Goal: Task Accomplishment & Management: Manage account settings

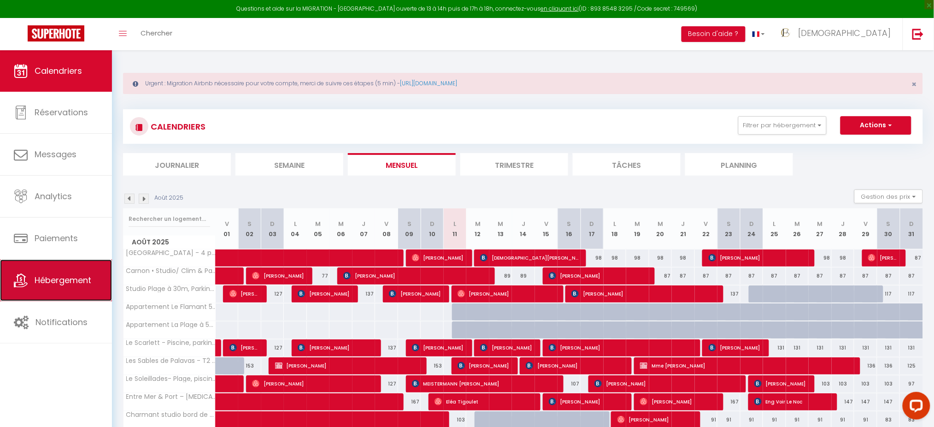
click at [47, 288] on link "Hébergement" at bounding box center [56, 279] width 112 height 41
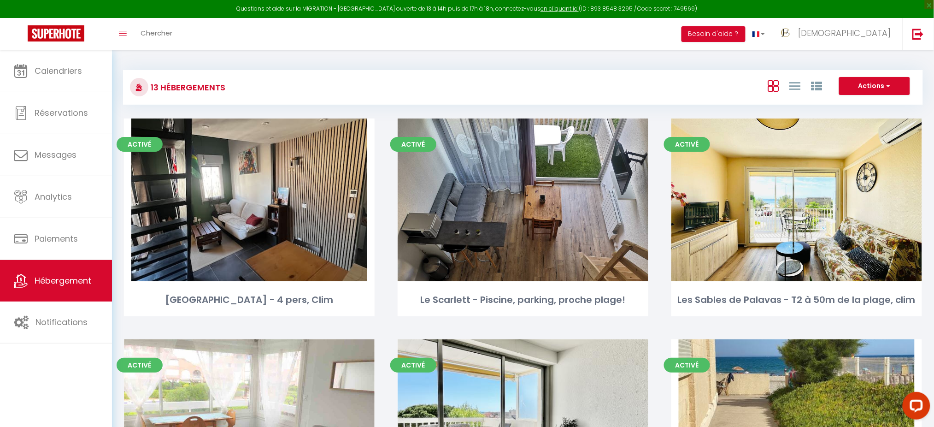
click at [870, 35] on span "[DEMOGRAPHIC_DATA]" at bounding box center [845, 33] width 93 height 12
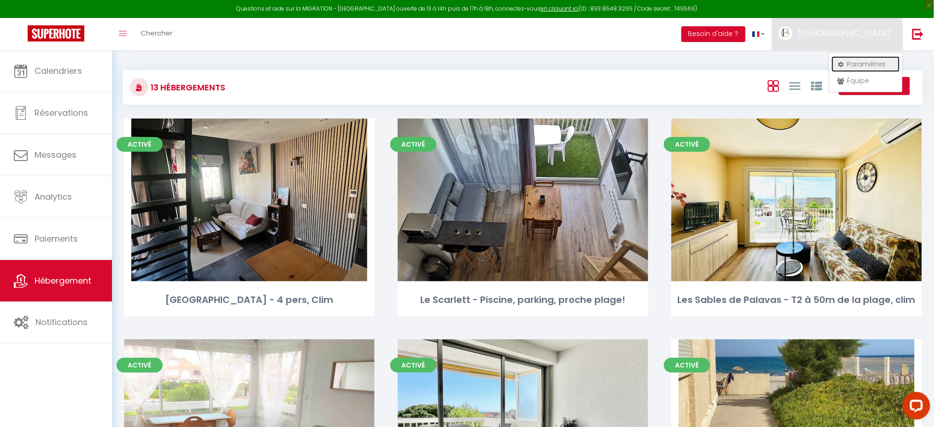
click at [859, 63] on link "Paramètres" at bounding box center [866, 64] width 68 height 16
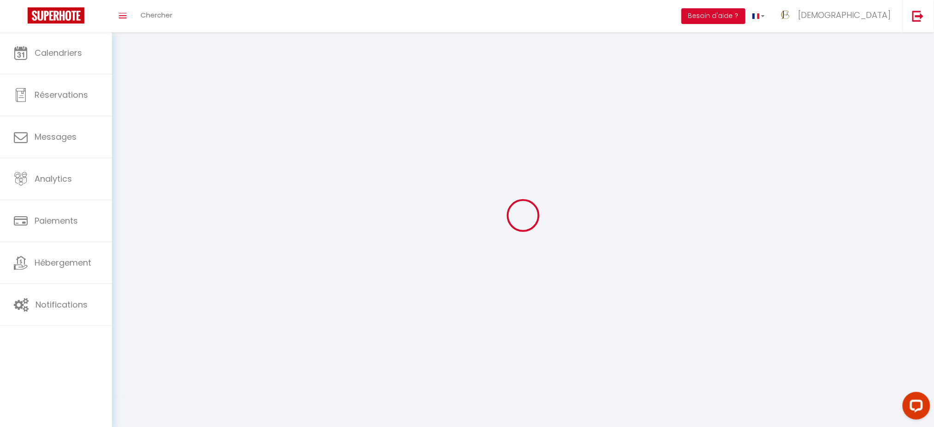
type input "EMCuXzSTKEcnCXjzL9sBOzTCF"
type input "hnhnp3CpUJIxHhOwRzzDBzsRA"
type input "[URL][DOMAIN_NAME]"
select select "fr"
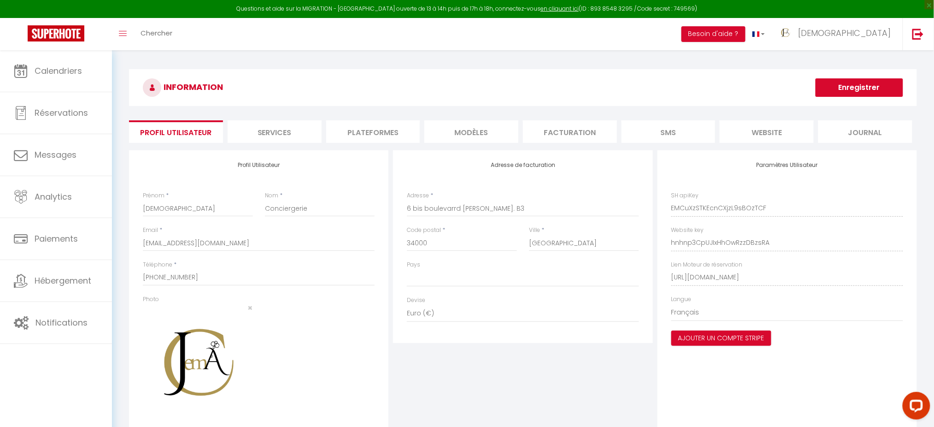
click at [380, 118] on div "INFORMATION Enregistrer Profil Utilisateur Services Plateformes MODÈLES Factura…" at bounding box center [523, 268] width 788 height 399
click at [372, 123] on li "Plateformes" at bounding box center [373, 131] width 94 height 23
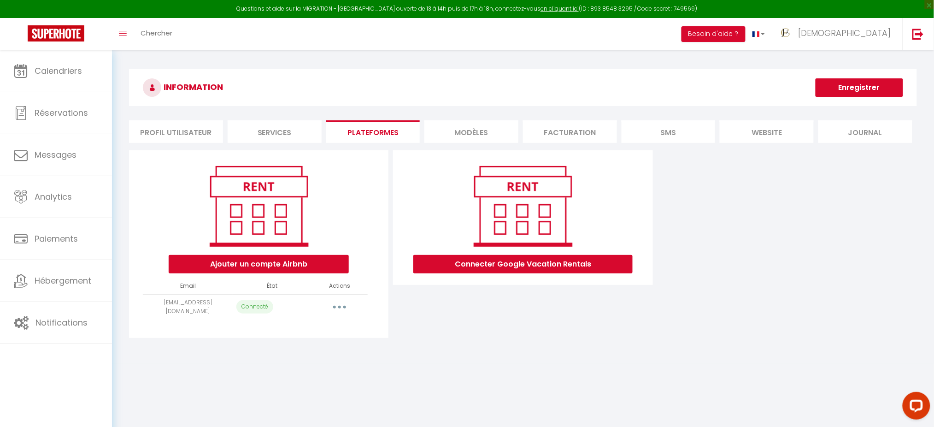
click at [334, 305] on button "button" at bounding box center [340, 307] width 26 height 15
click at [310, 347] on link "Importer les appartements" at bounding box center [299, 344] width 102 height 16
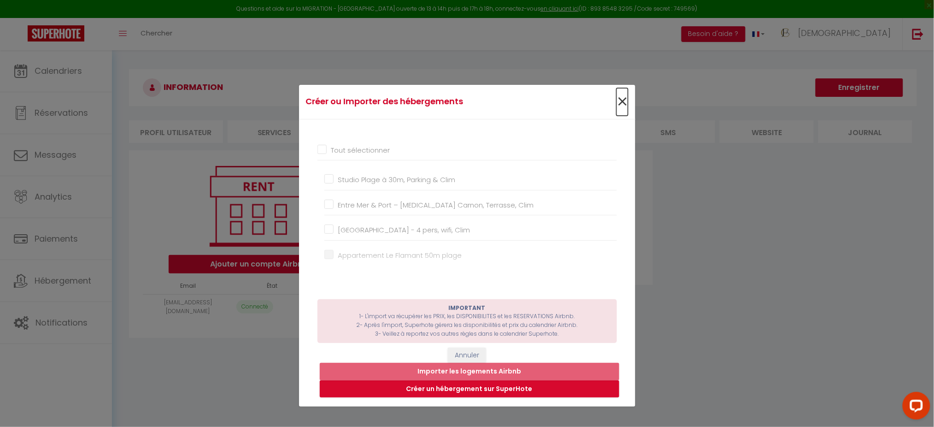
click at [617, 101] on span "×" at bounding box center [623, 102] width 12 height 28
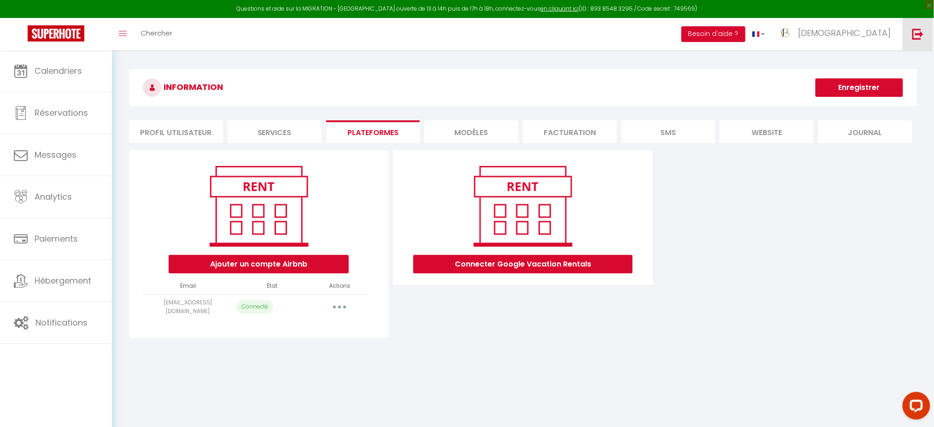
click at [911, 34] on link at bounding box center [918, 34] width 30 height 32
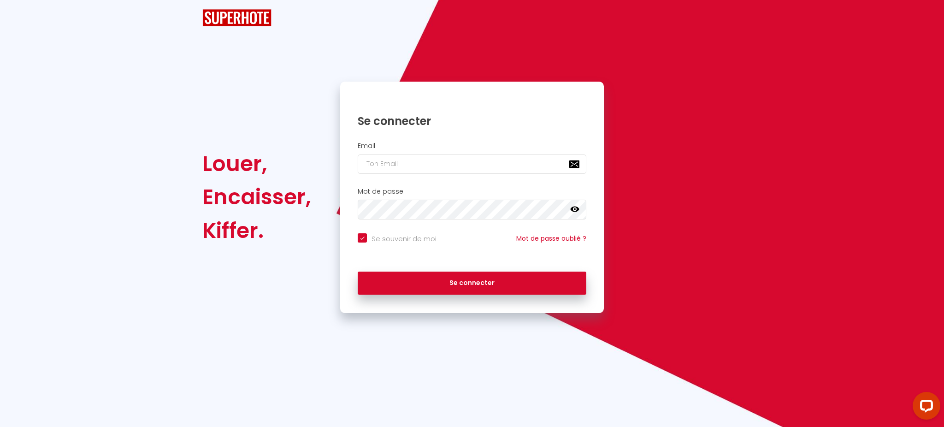
checkbox input "true"
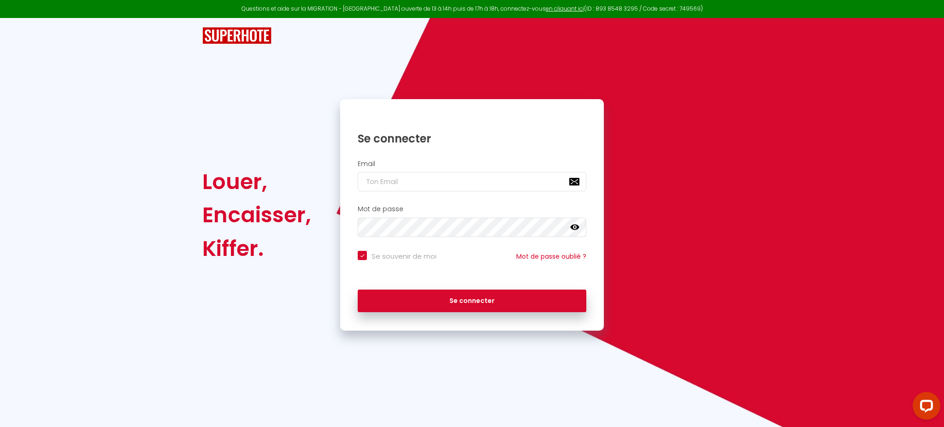
type input "[PERSON_NAME][EMAIL_ADDRESS][DOMAIN_NAME]"
checkbox input "true"
click at [477, 186] on input "[PERSON_NAME][EMAIL_ADDRESS][DOMAIN_NAME]" at bounding box center [472, 181] width 229 height 19
paste input "[PERSON_NAME]"
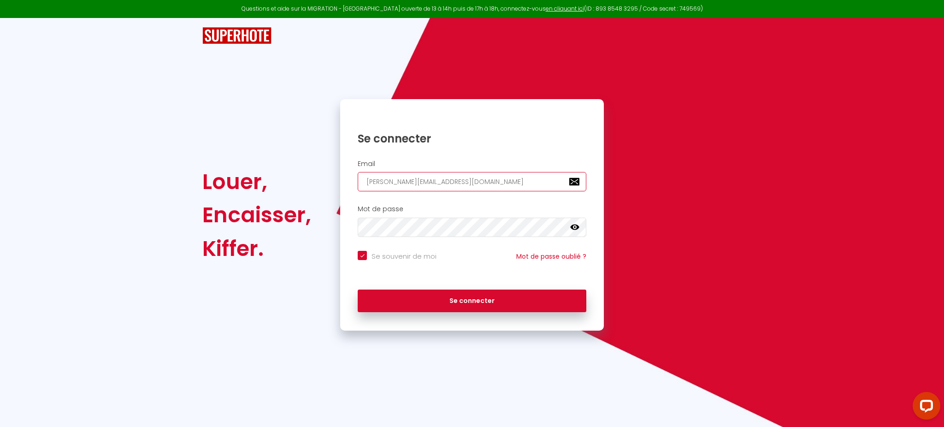
type input "[PERSON_NAME][EMAIL_ADDRESS][DOMAIN_NAME]"
checkbox input "true"
click at [477, 186] on input "[PERSON_NAME][EMAIL_ADDRESS][DOMAIN_NAME]" at bounding box center [472, 181] width 229 height 19
type input "[PERSON_NAME][EMAIL_ADDRESS][DOMAIN_NAME]"
click at [358, 289] on button "Se connecter" at bounding box center [472, 300] width 229 height 23
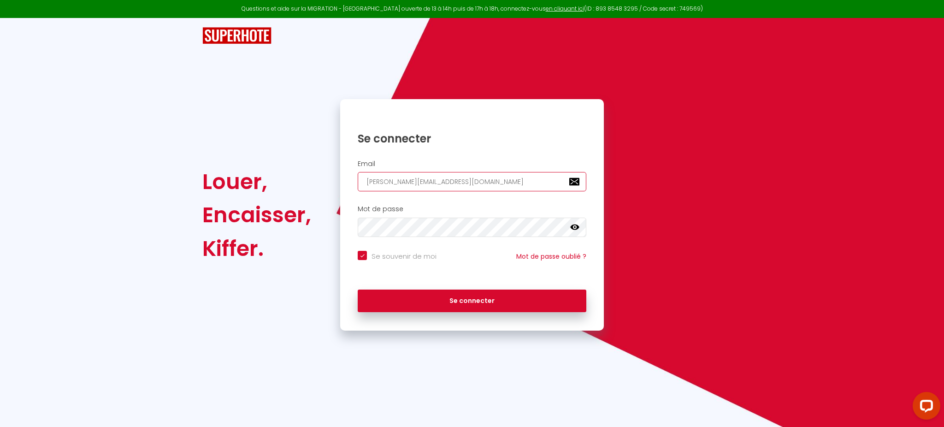
checkbox input "true"
